Goal: Task Accomplishment & Management: Use online tool/utility

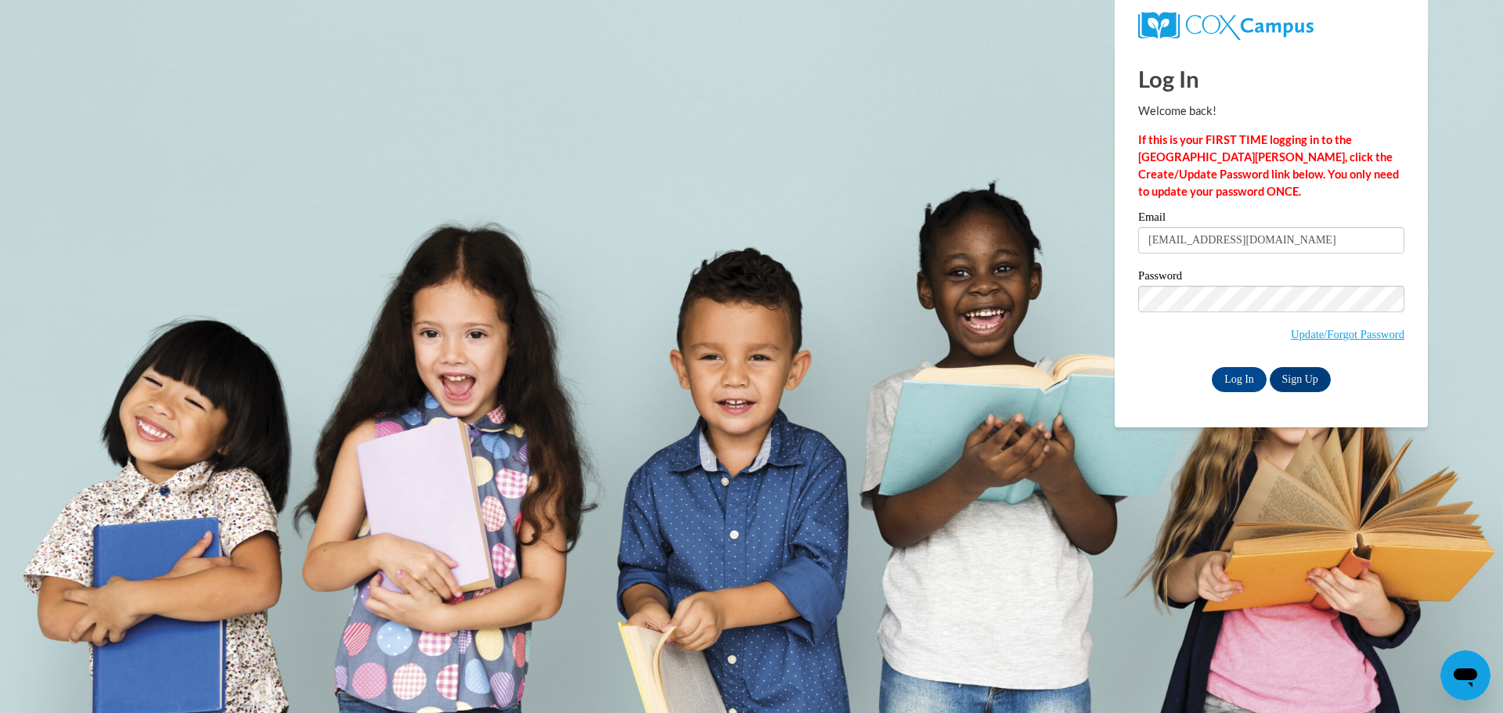
type input "TashiaE@ymcaatlanta.org"
click at [1233, 377] on input "Log In" at bounding box center [1239, 379] width 55 height 25
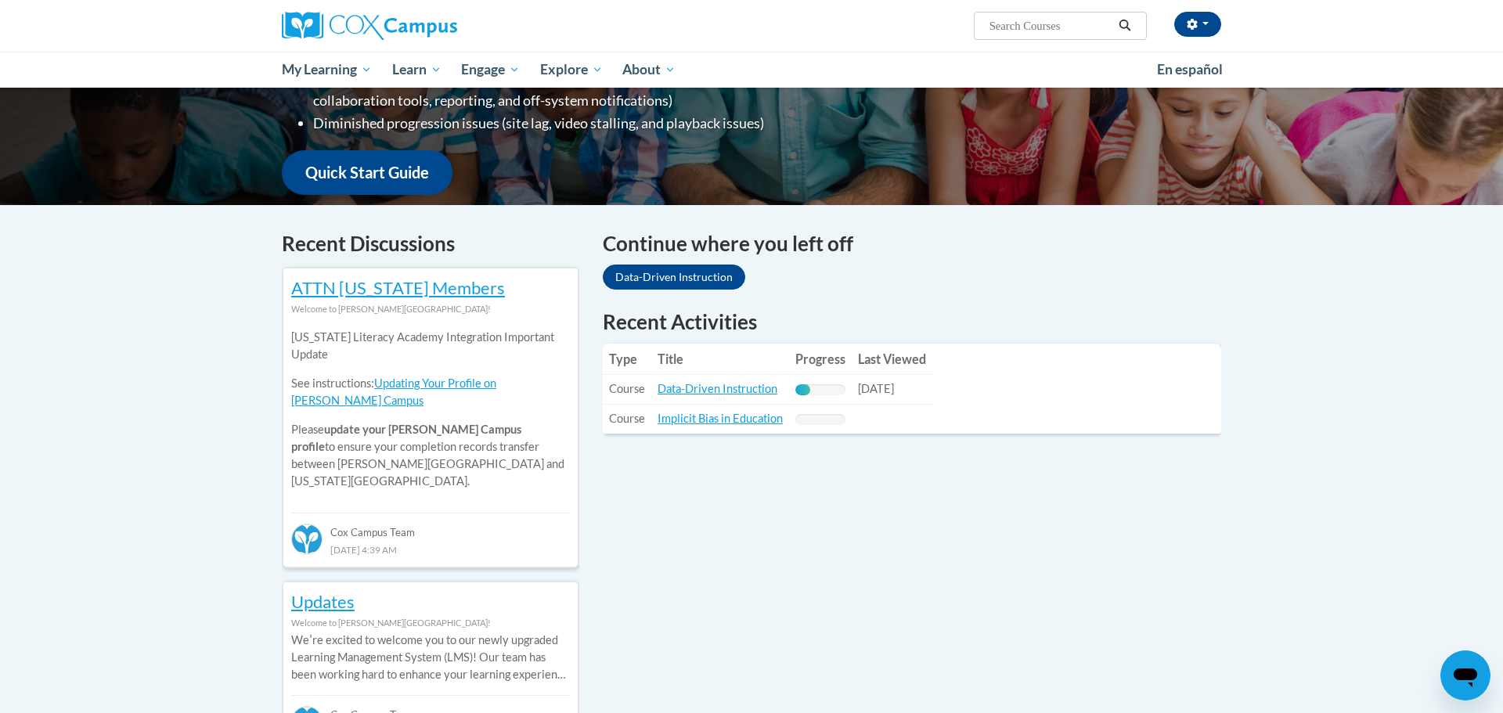
scroll to position [376, 0]
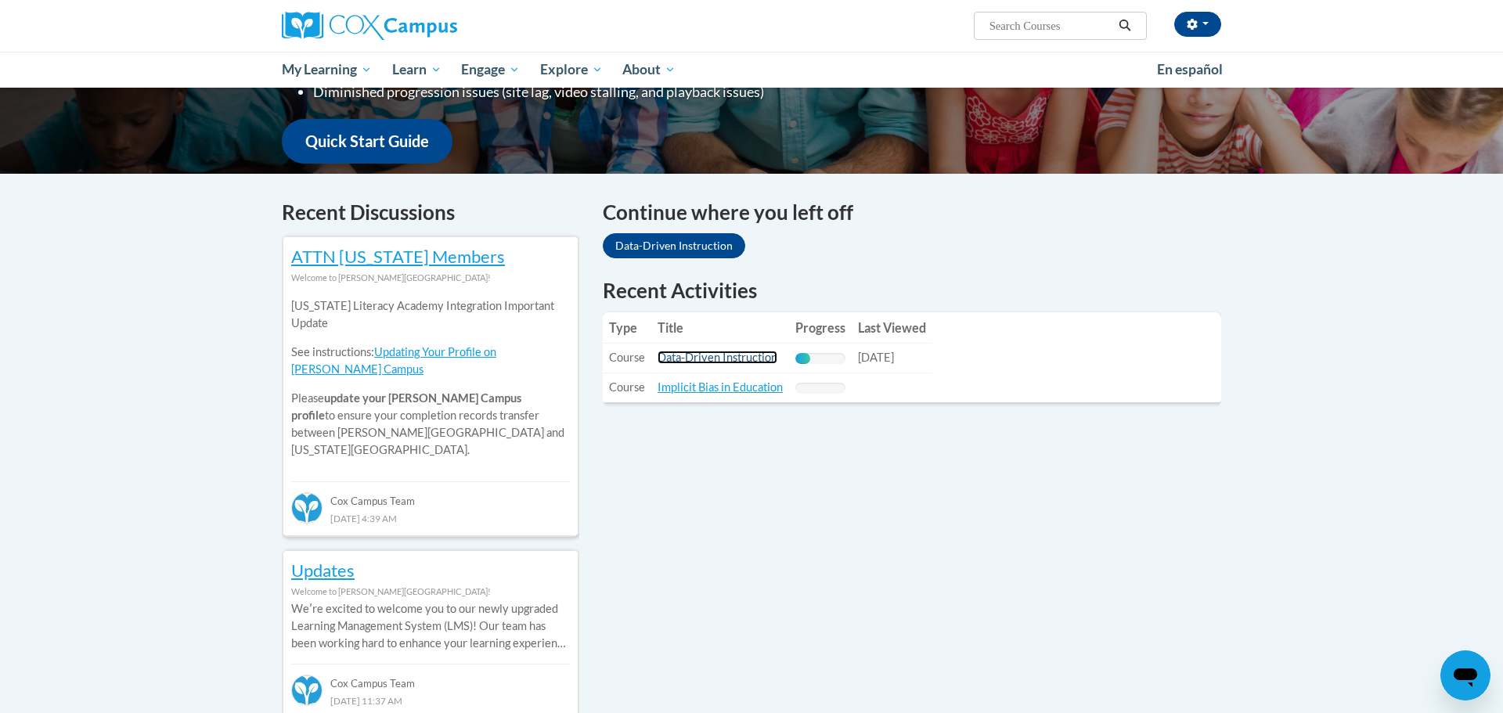
click at [720, 361] on link "Data-Driven Instruction" at bounding box center [718, 357] width 120 height 13
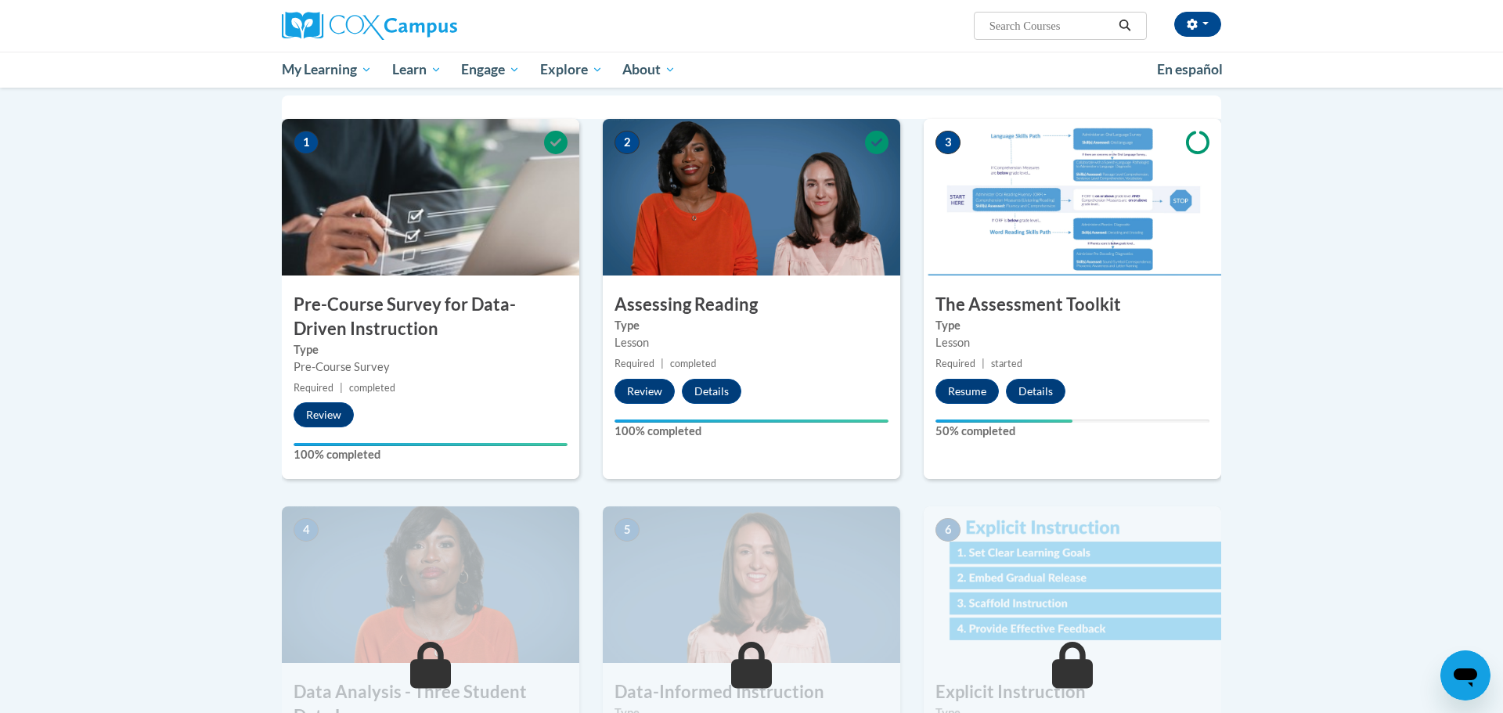
scroll to position [345, 0]
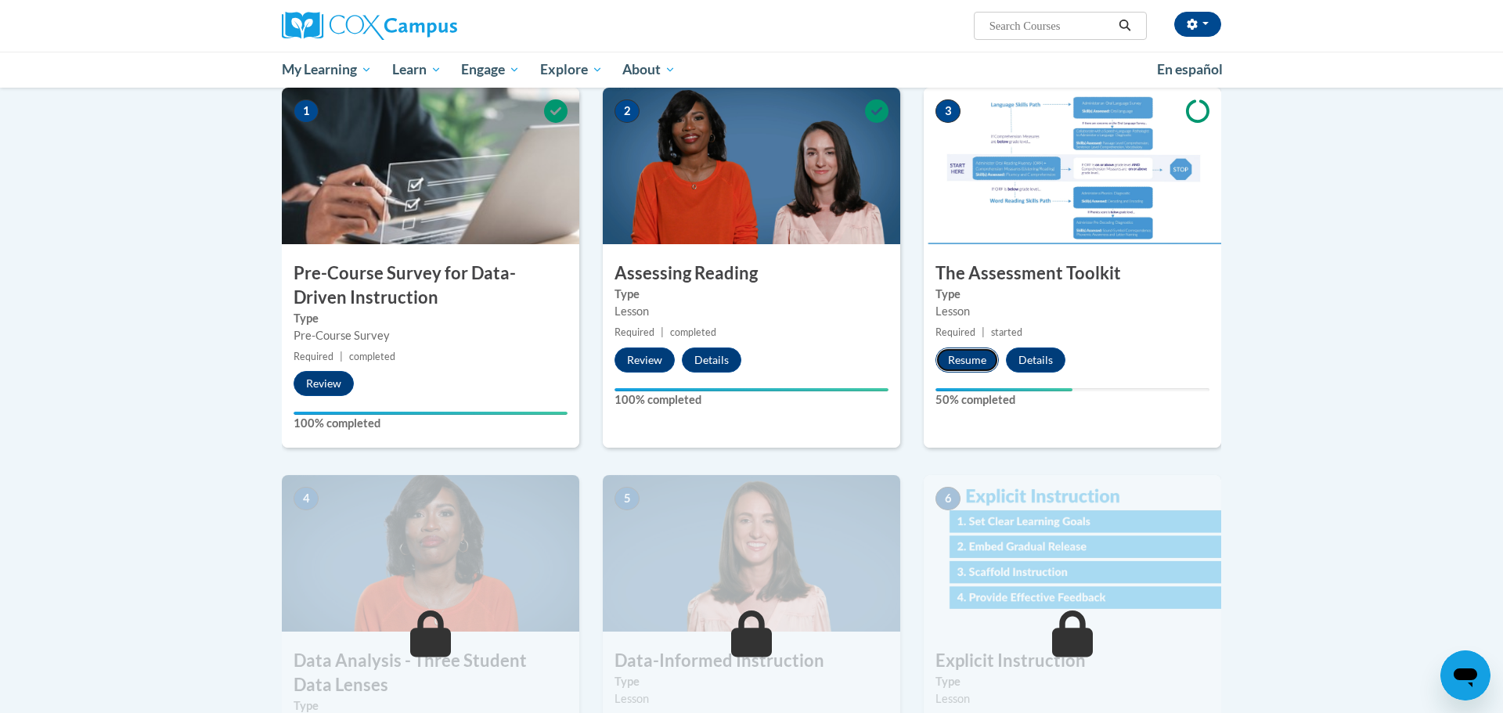
click at [962, 361] on button "Resume" at bounding box center [967, 360] width 63 height 25
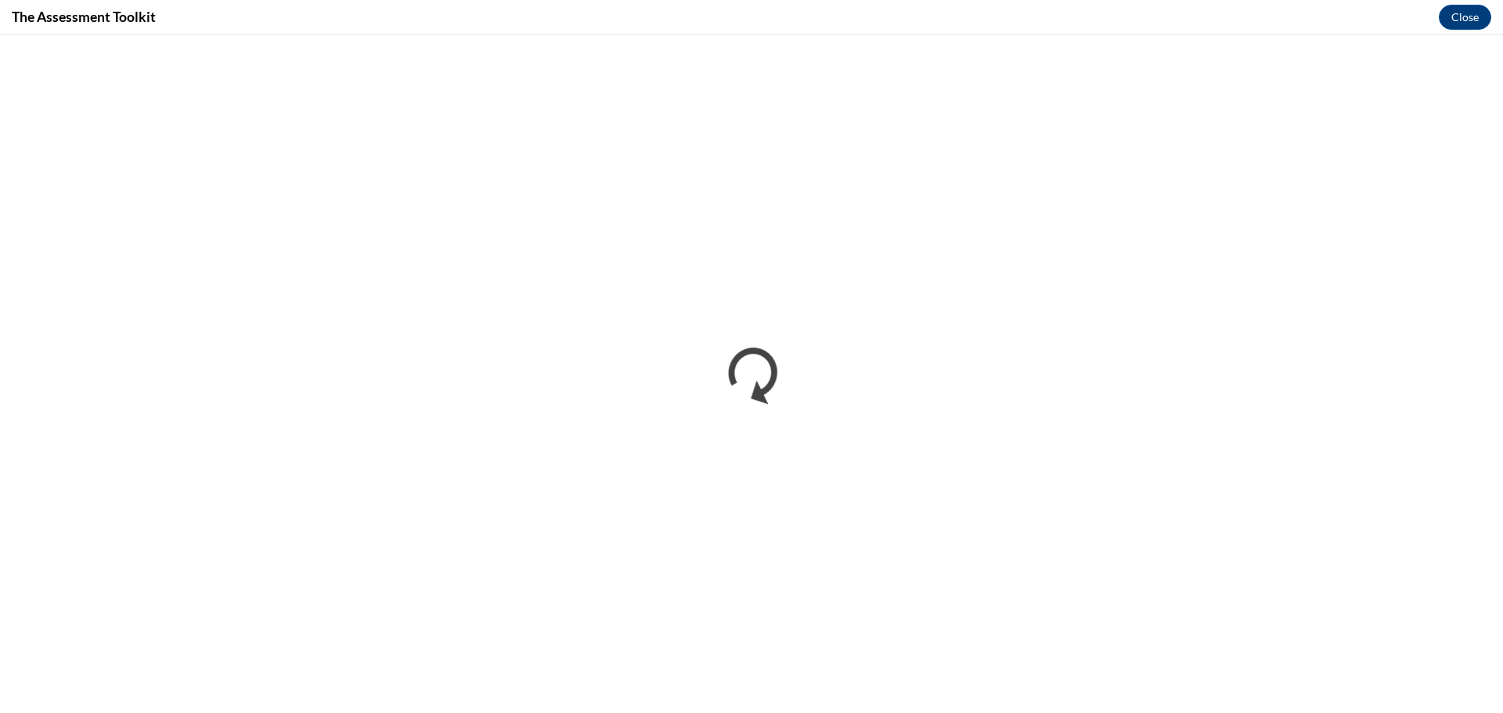
scroll to position [0, 0]
